Goal: Navigation & Orientation: Understand site structure

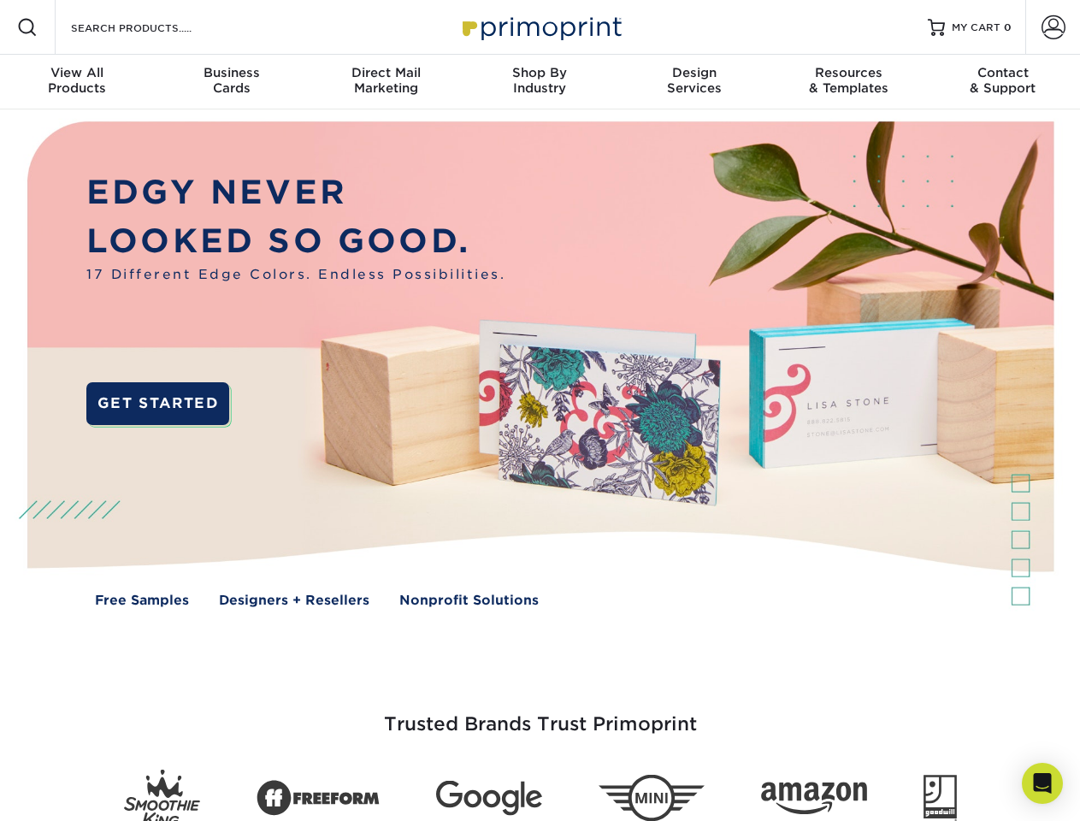
click at [539, 410] on img at bounding box center [539, 376] width 1069 height 534
click at [27, 27] on span at bounding box center [27, 27] width 21 height 21
click at [1052, 27] on span at bounding box center [1053, 27] width 24 height 24
click at [77, 82] on div "View All Products" at bounding box center [77, 80] width 154 height 31
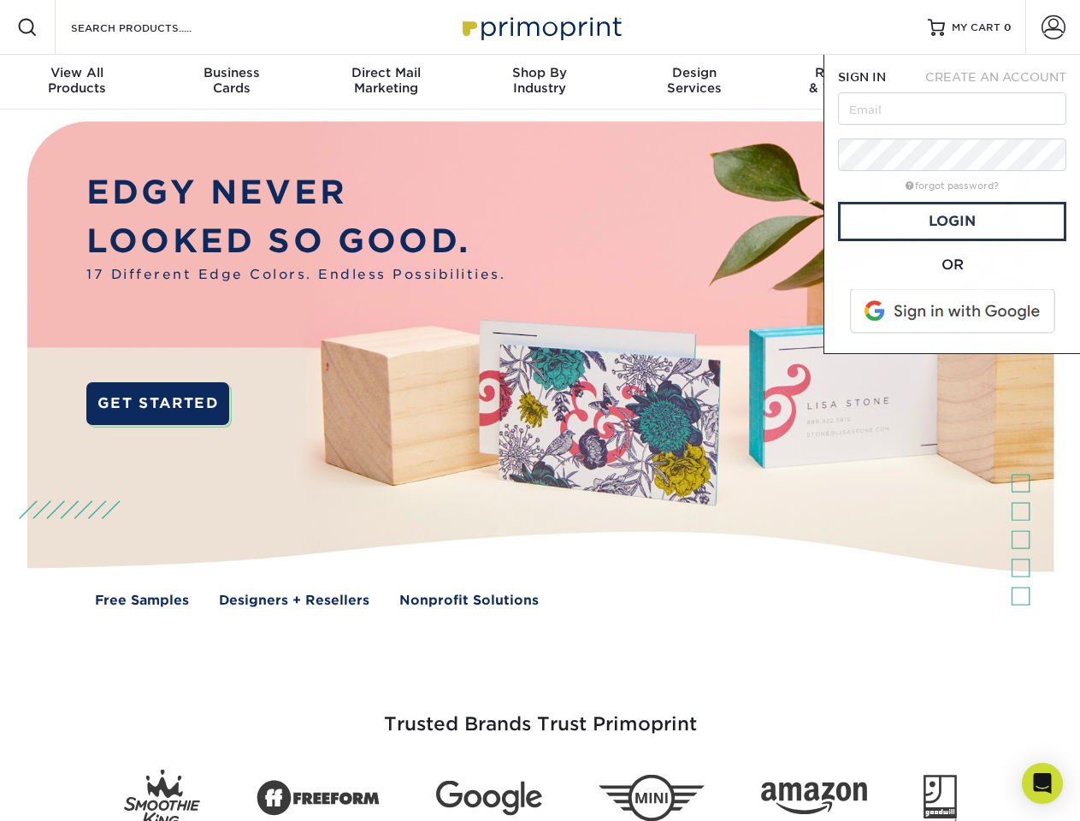
click at [231, 82] on div "Business Cards" at bounding box center [231, 80] width 154 height 31
click at [386, 82] on div "Direct Mail Marketing" at bounding box center [386, 80] width 154 height 31
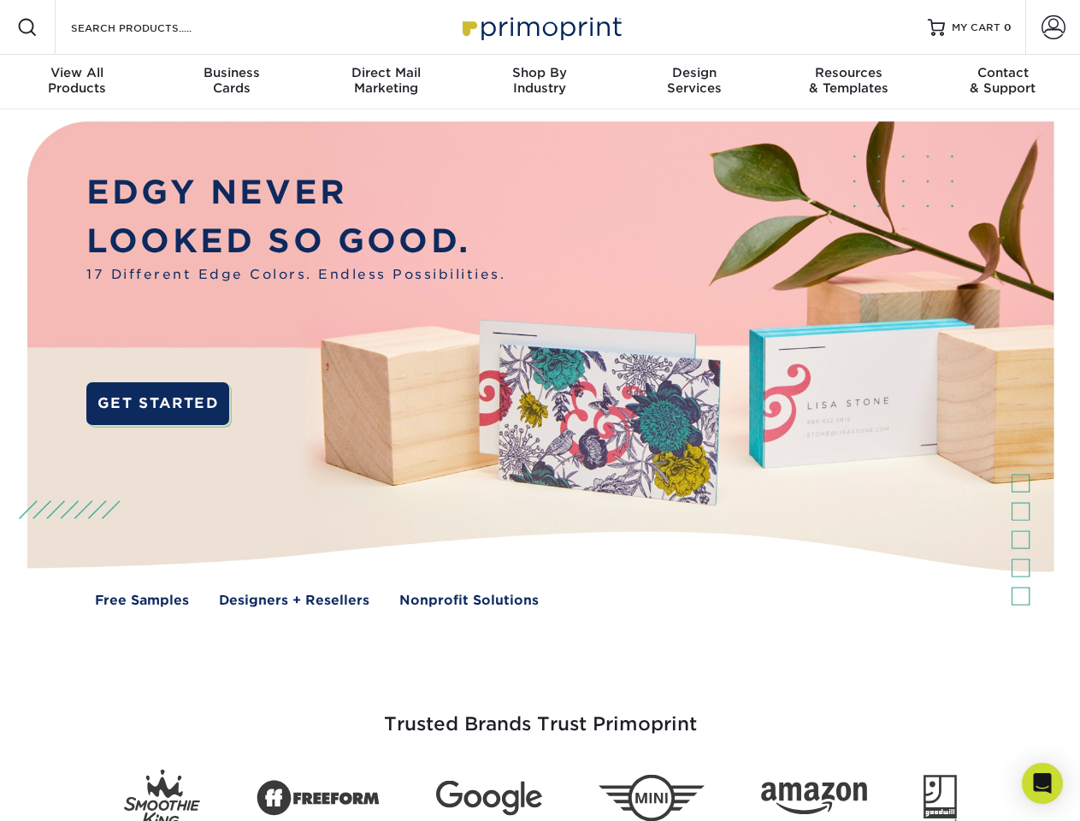
click at [539, 82] on div "Shop By Industry" at bounding box center [540, 80] width 154 height 31
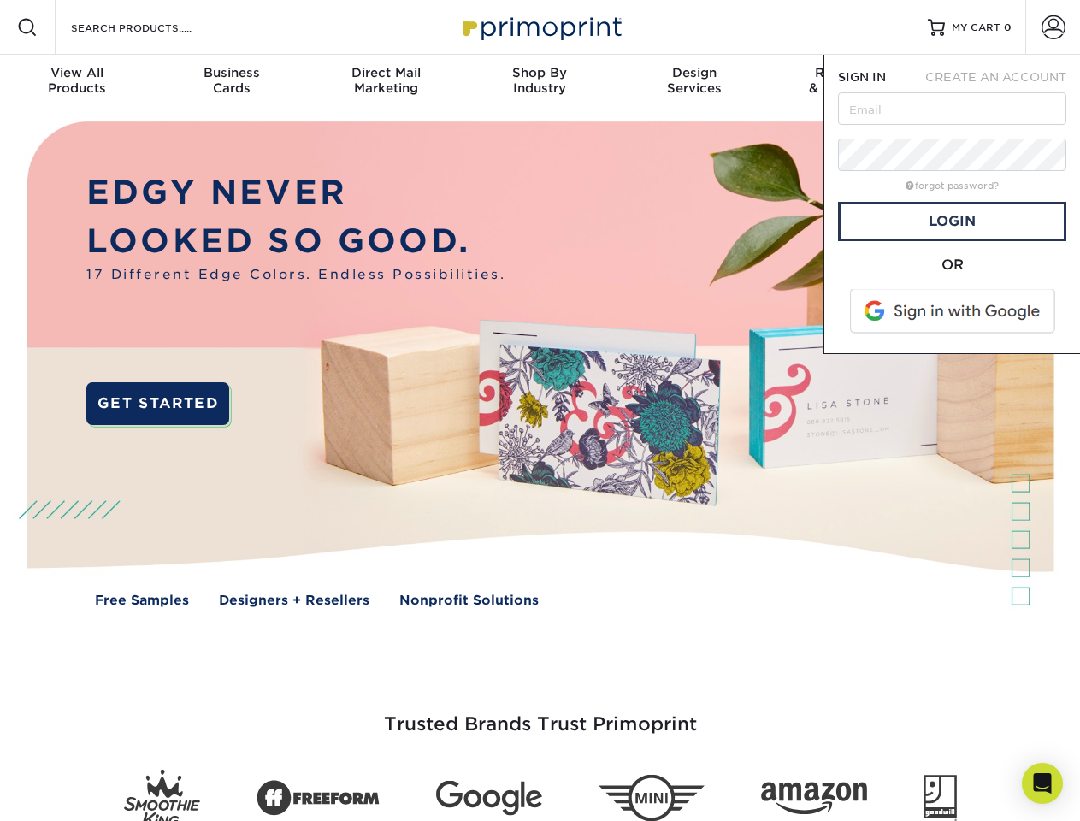
click at [694, 82] on div "Design Services" at bounding box center [694, 80] width 154 height 31
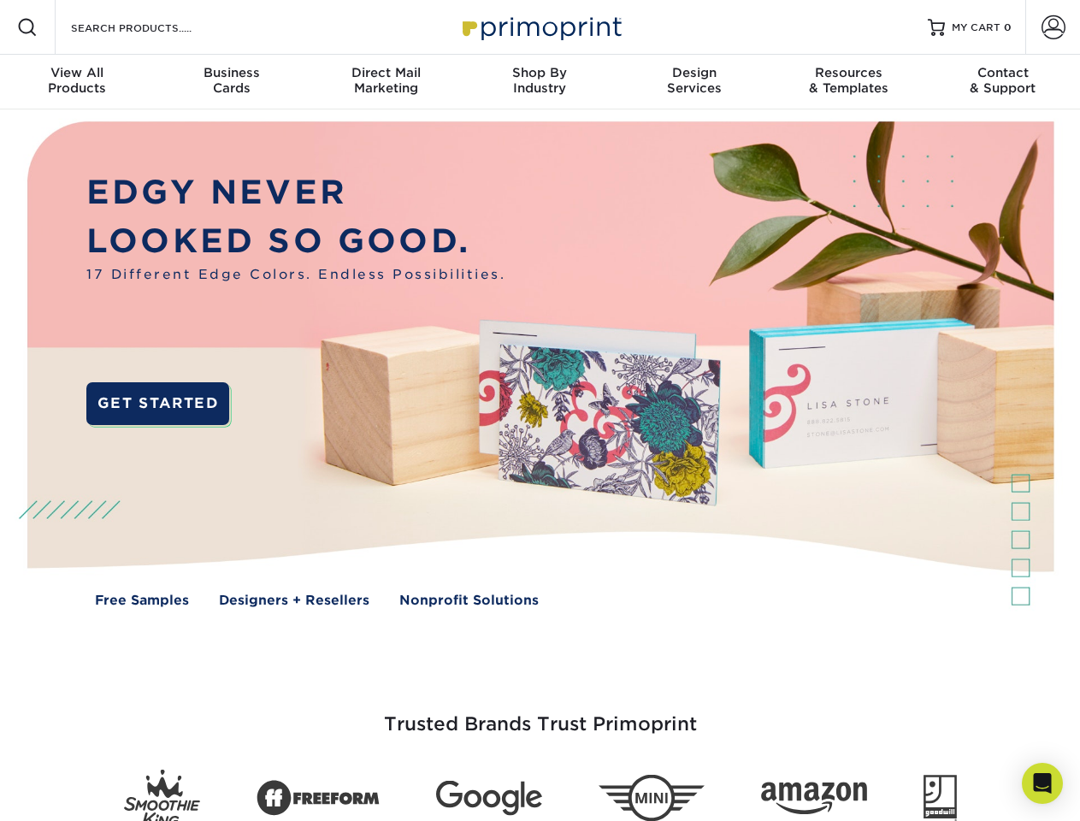
click at [848, 82] on span "SIGN IN" at bounding box center [862, 77] width 48 height 14
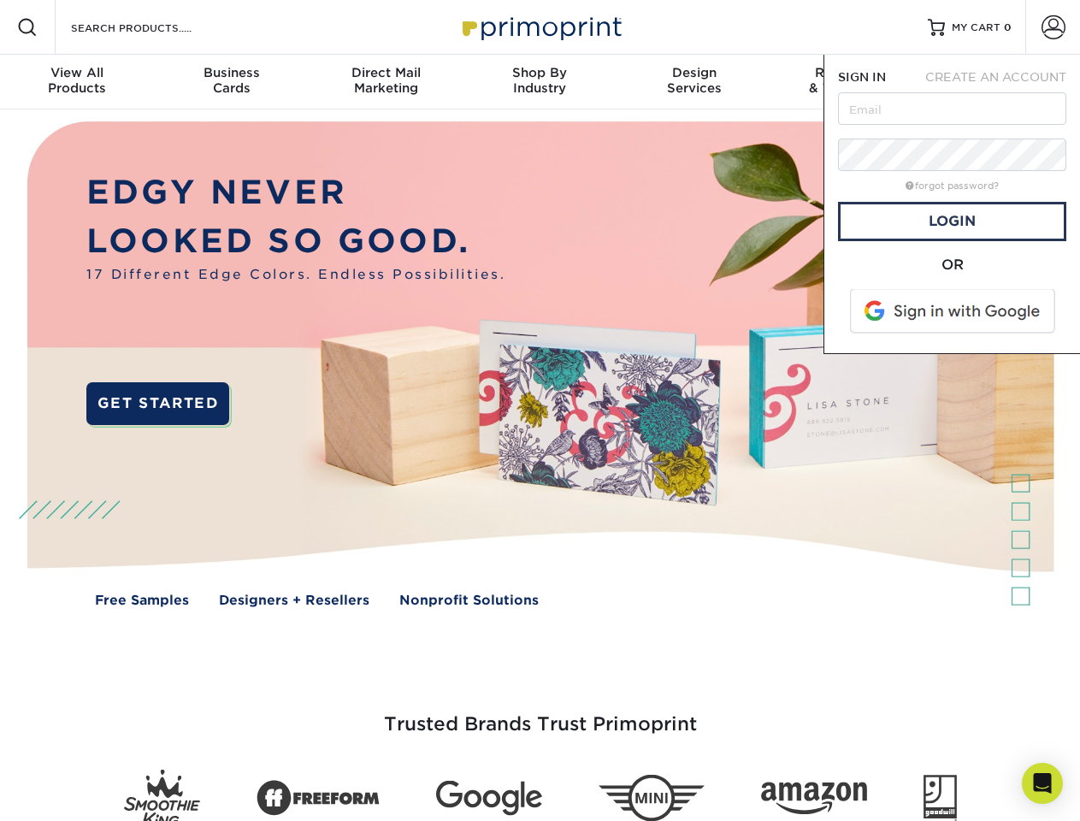
click at [1003, 82] on div "Contact & Support" at bounding box center [1003, 80] width 154 height 31
